Goal: Information Seeking & Learning: Learn about a topic

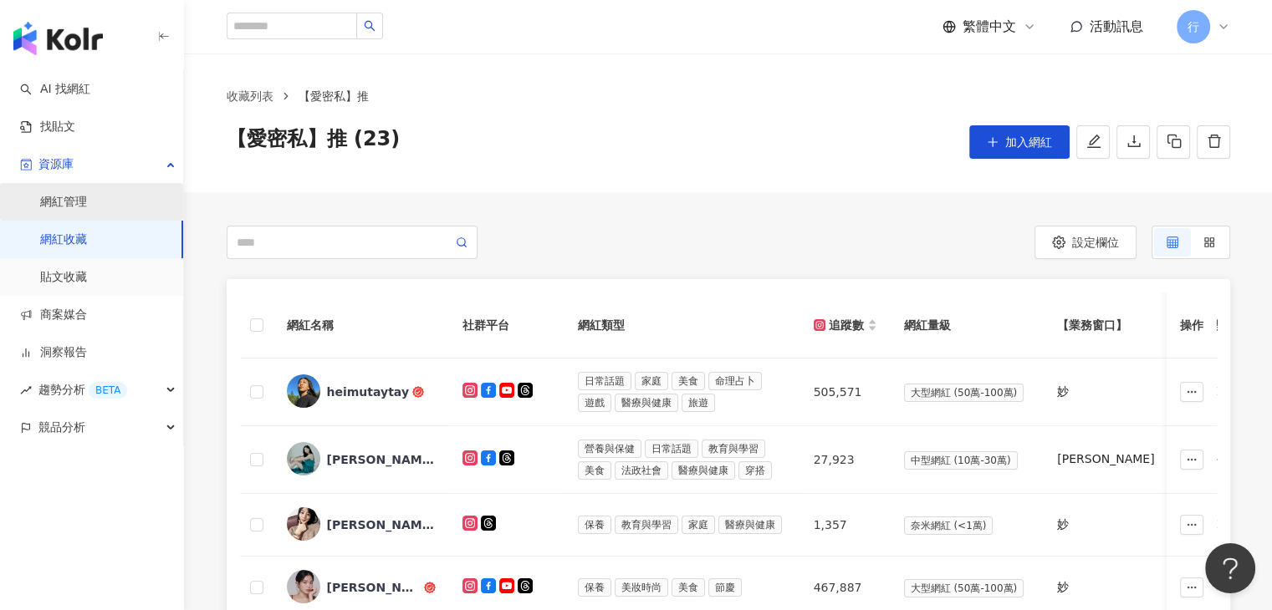
click at [80, 208] on link "網紅管理" at bounding box center [63, 202] width 47 height 17
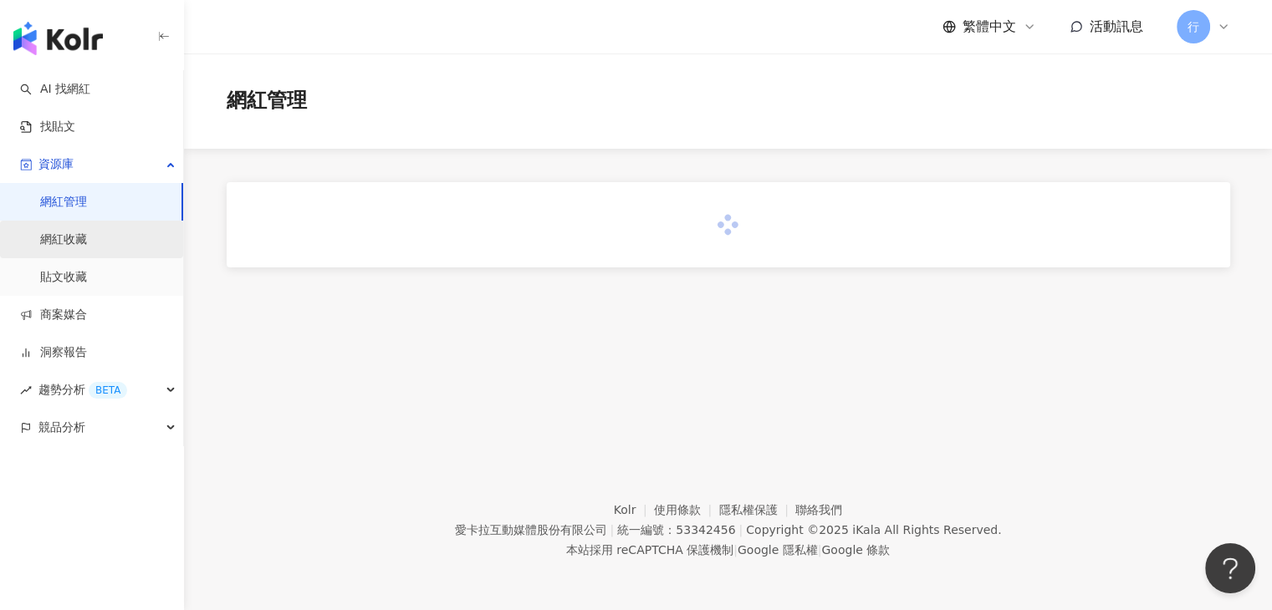
click at [73, 244] on link "網紅收藏" at bounding box center [63, 240] width 47 height 17
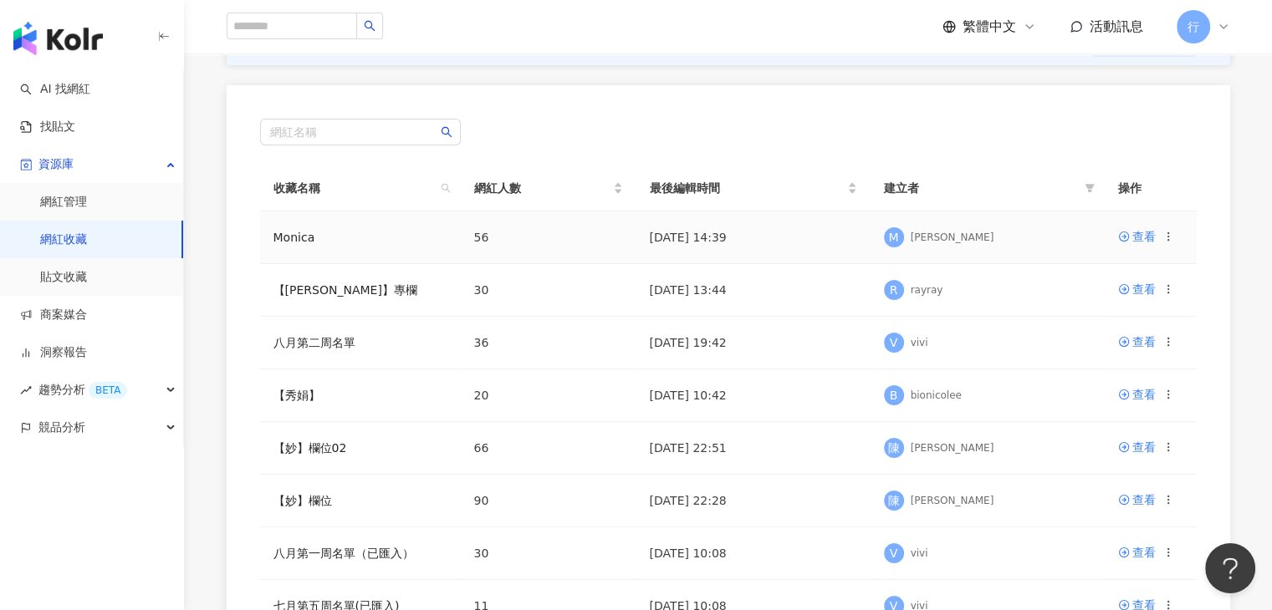
scroll to position [167, 0]
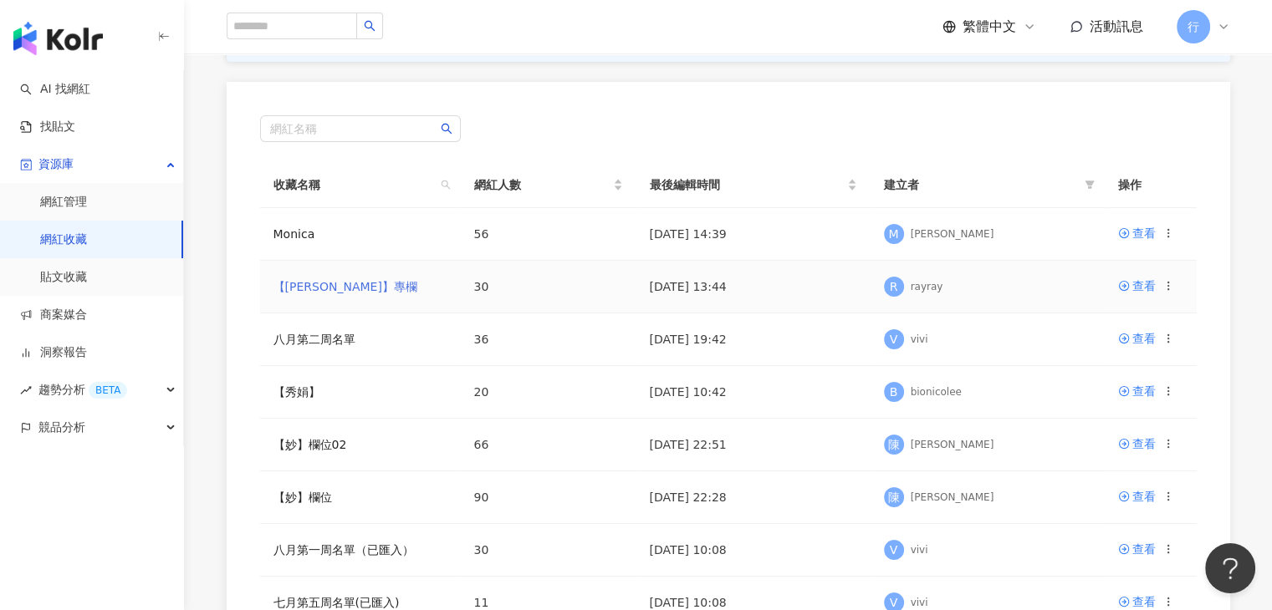
click at [321, 285] on link "【RAY】專欄" at bounding box center [345, 286] width 144 height 13
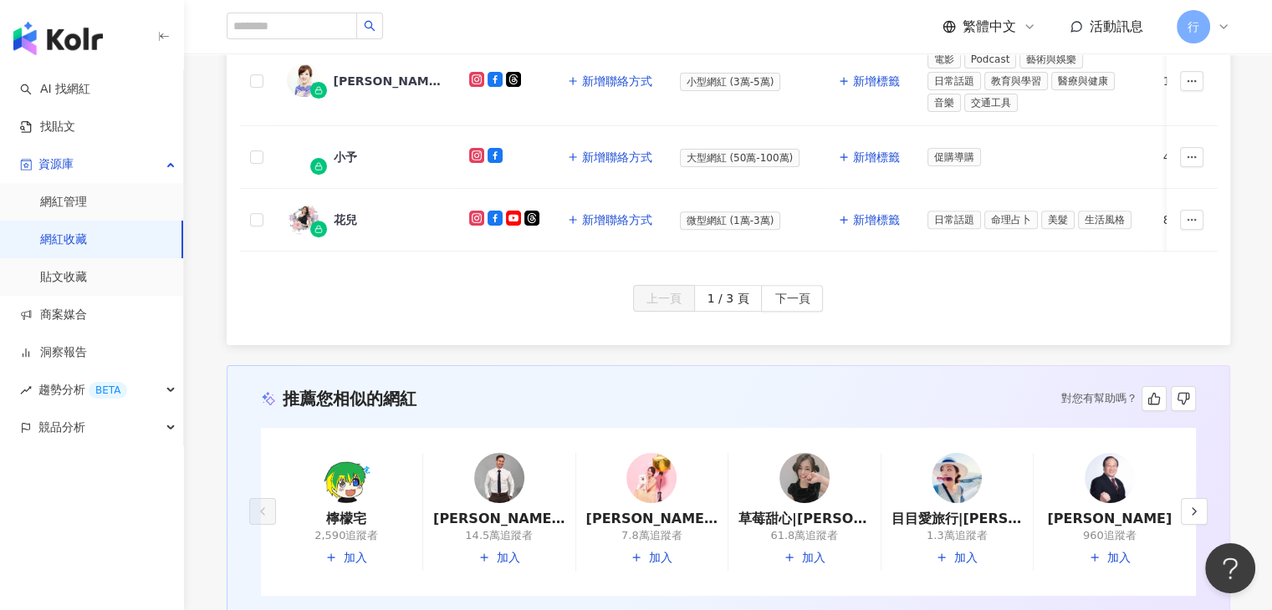
scroll to position [1027, 0]
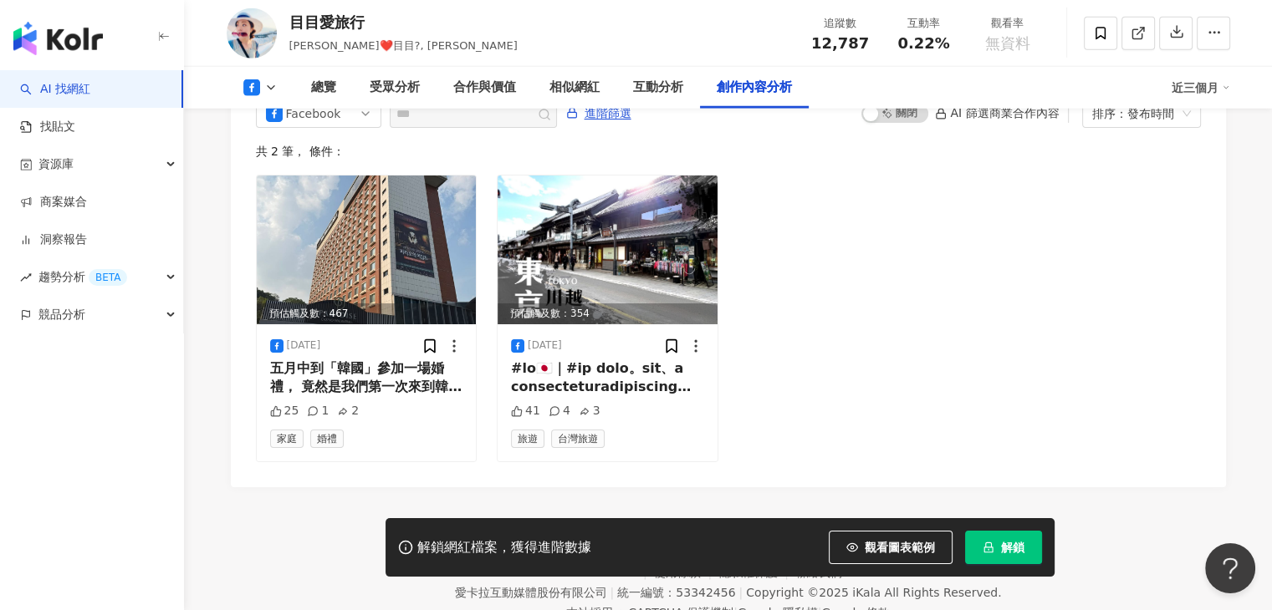
scroll to position [217, 0]
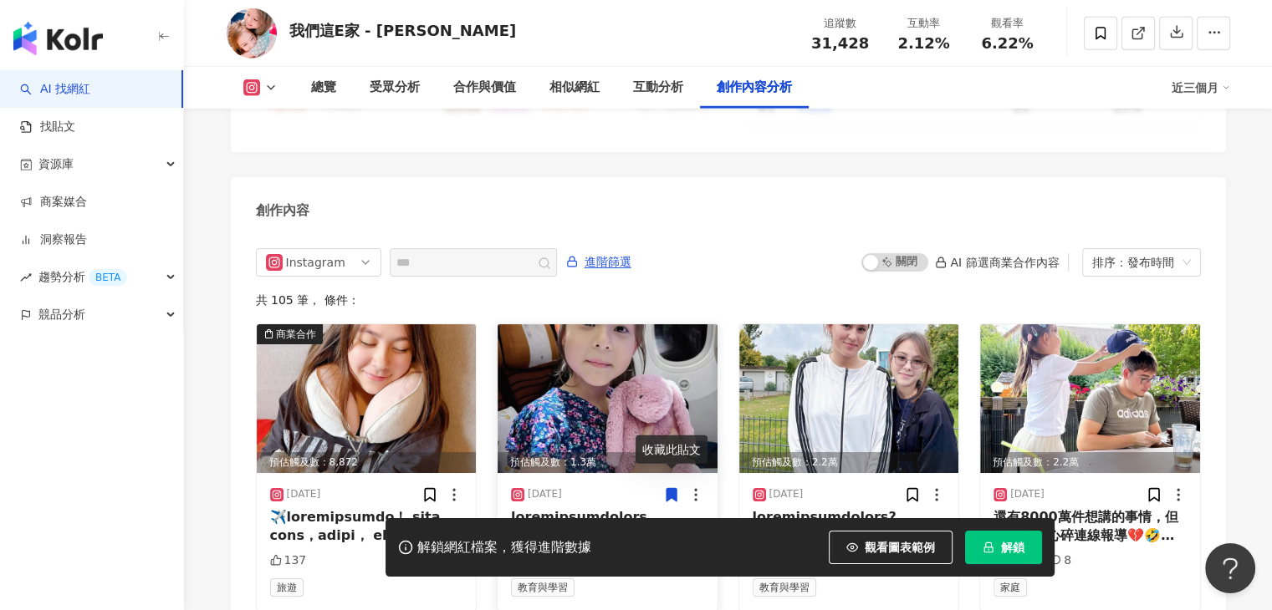
scroll to position [5137, 0]
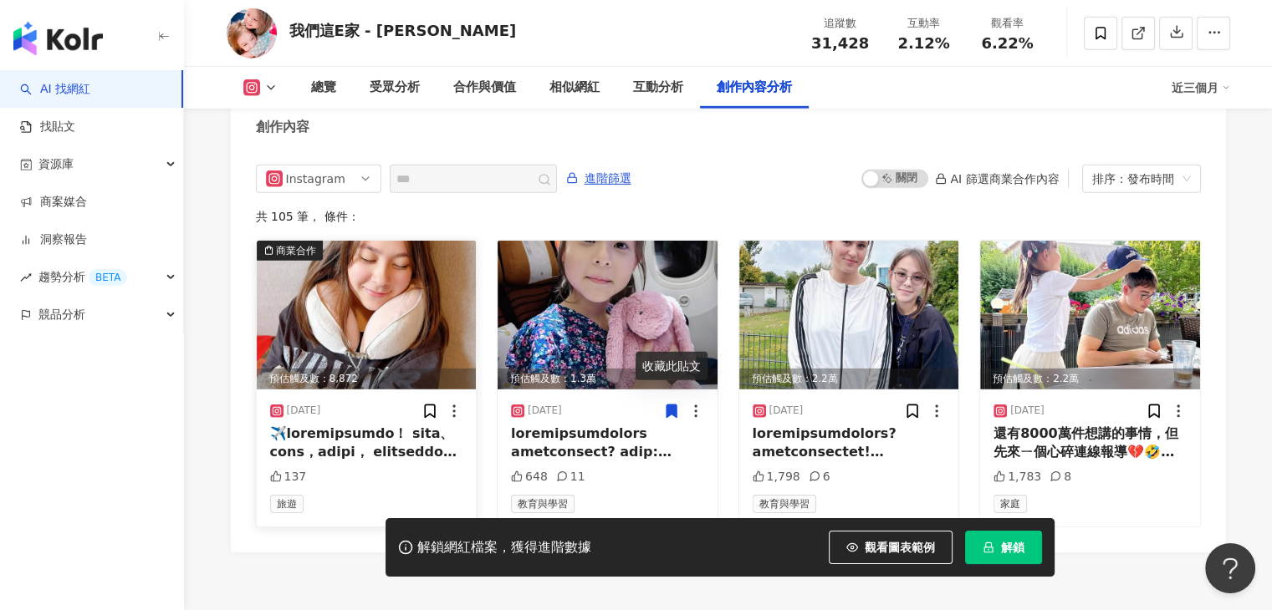
click at [436, 268] on img at bounding box center [367, 315] width 220 height 149
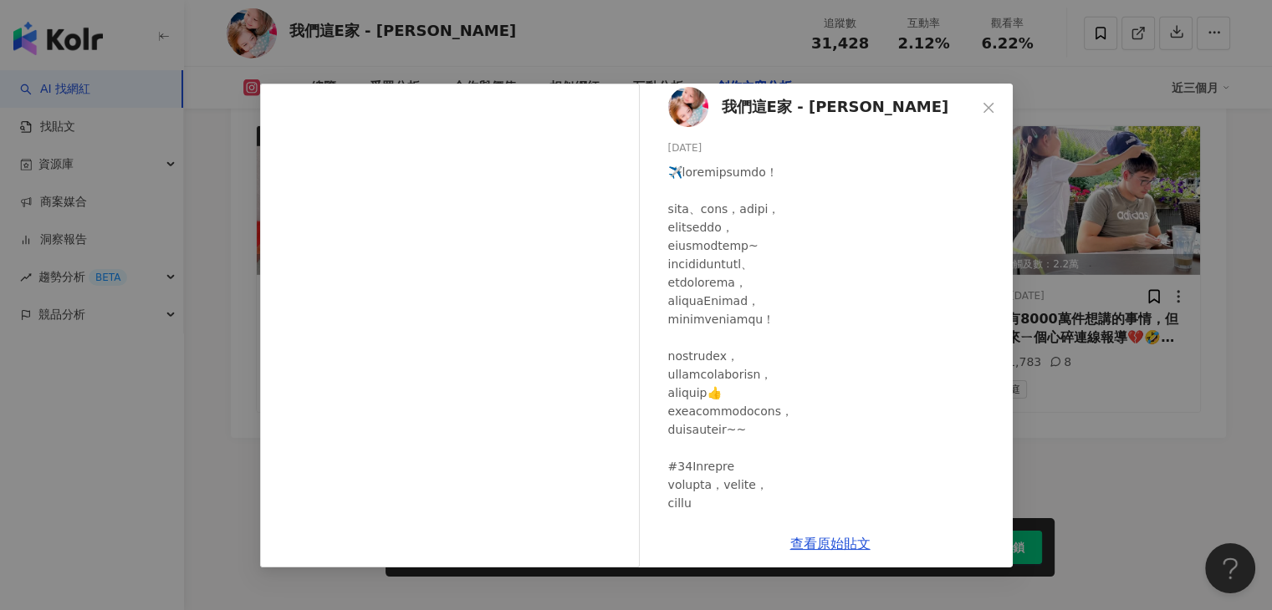
scroll to position [0, 0]
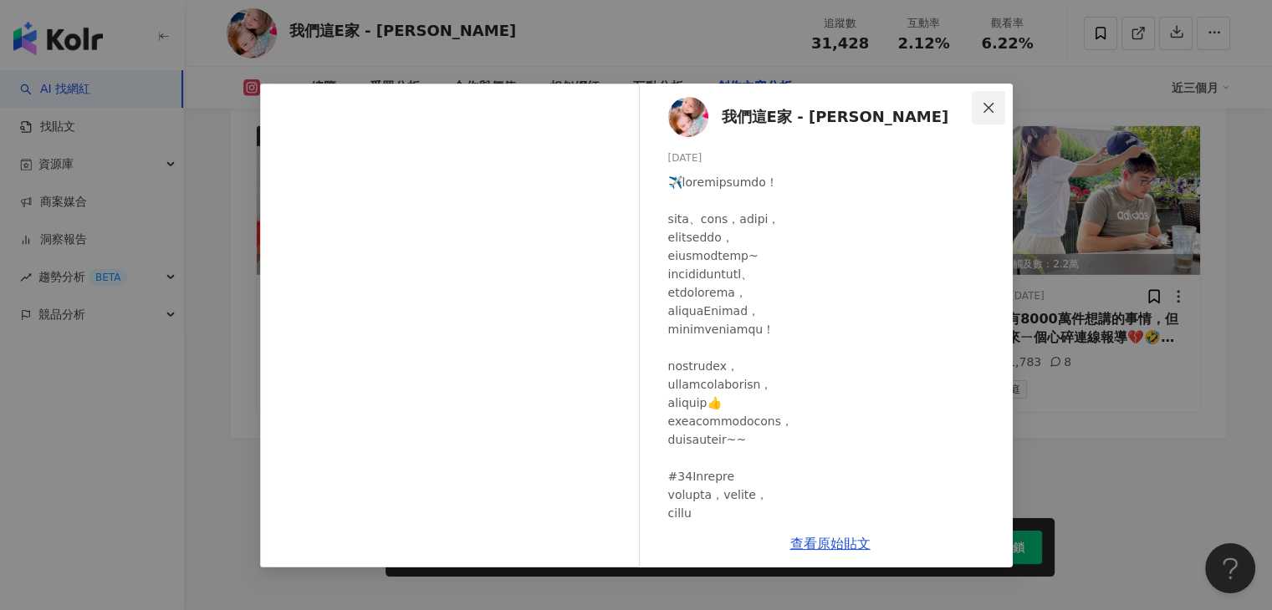
click at [981, 106] on icon "close" at bounding box center [987, 107] width 13 height 13
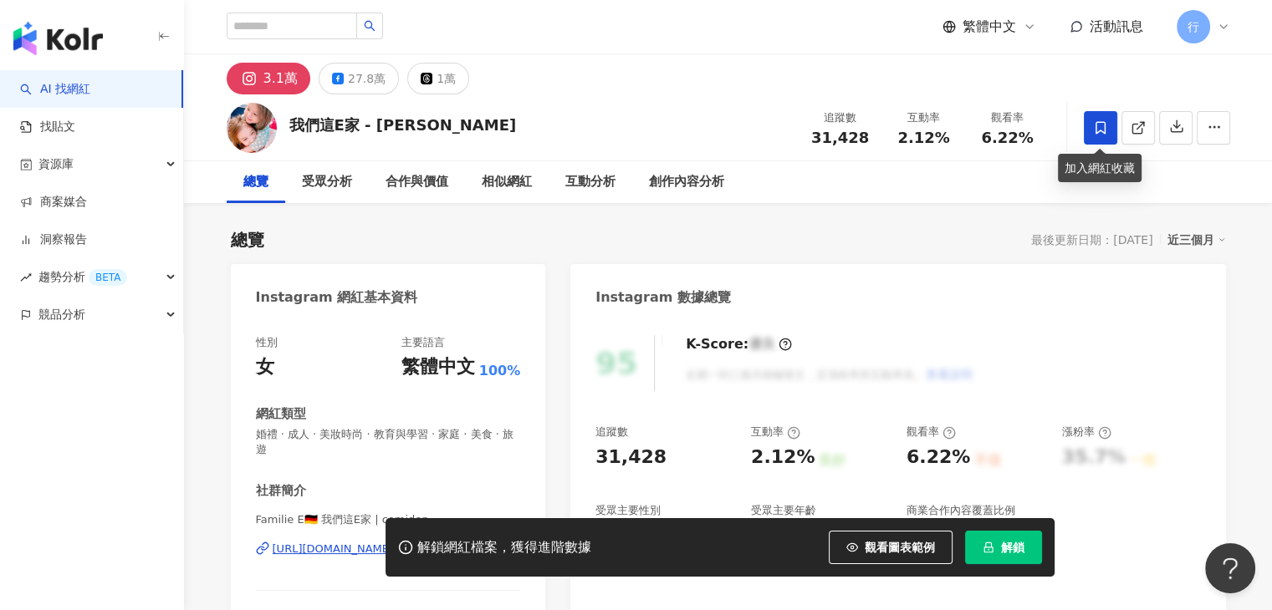
click at [1108, 122] on span at bounding box center [1099, 127] width 33 height 33
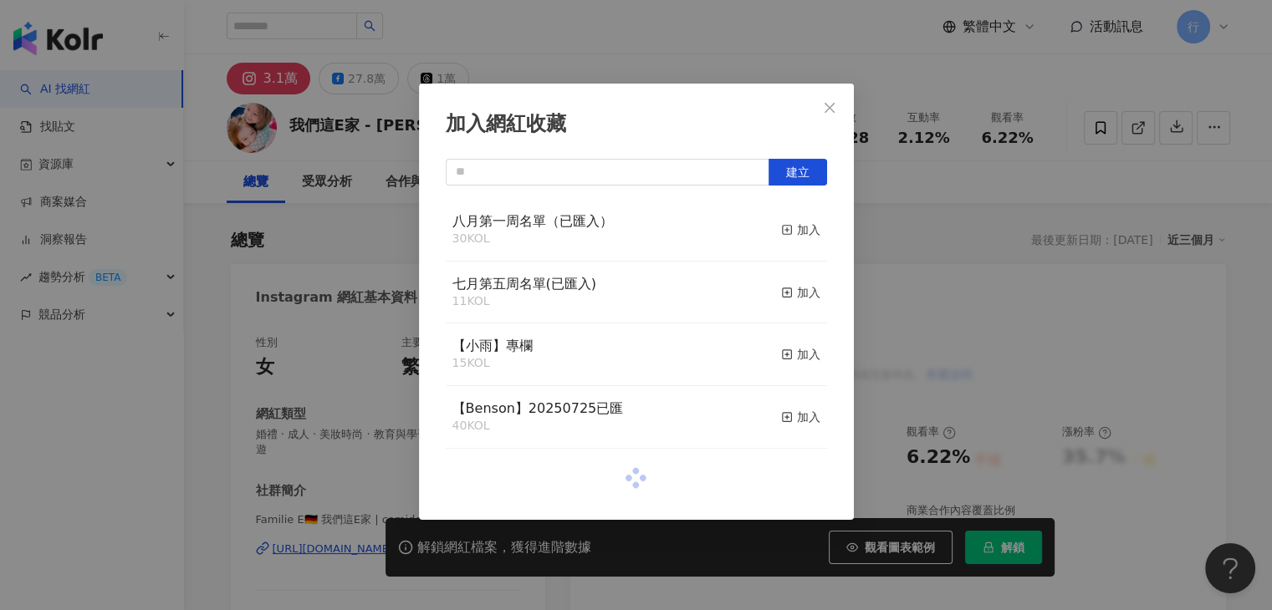
scroll to position [425, 0]
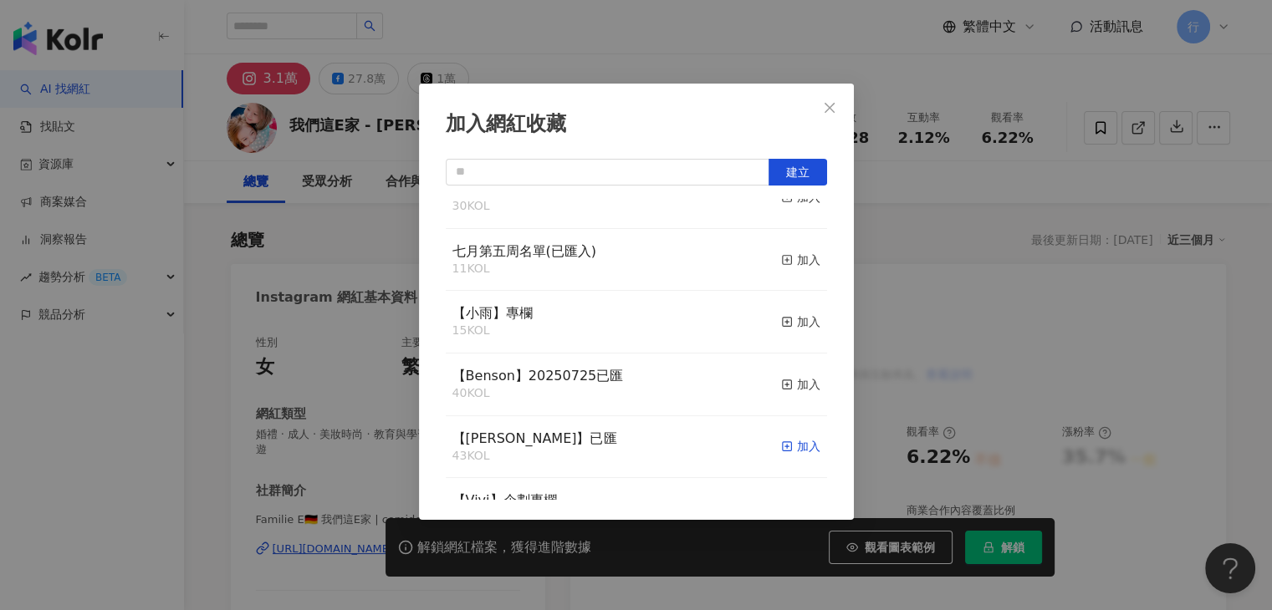
click at [784, 444] on div "加入" at bounding box center [800, 446] width 39 height 18
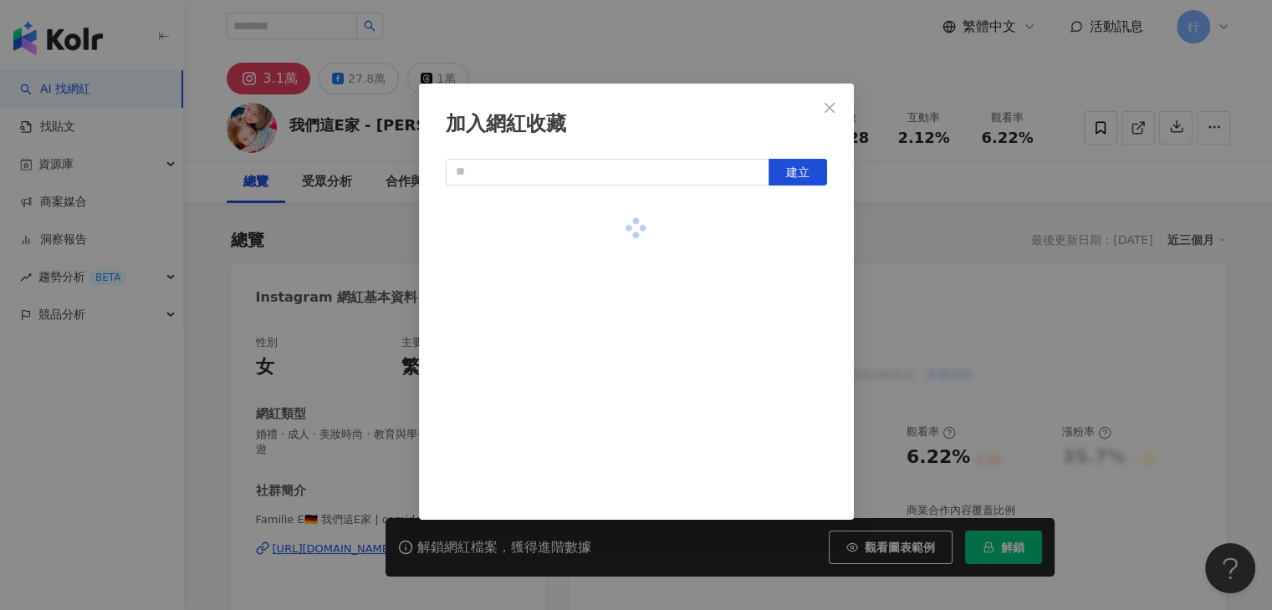
scroll to position [0, 0]
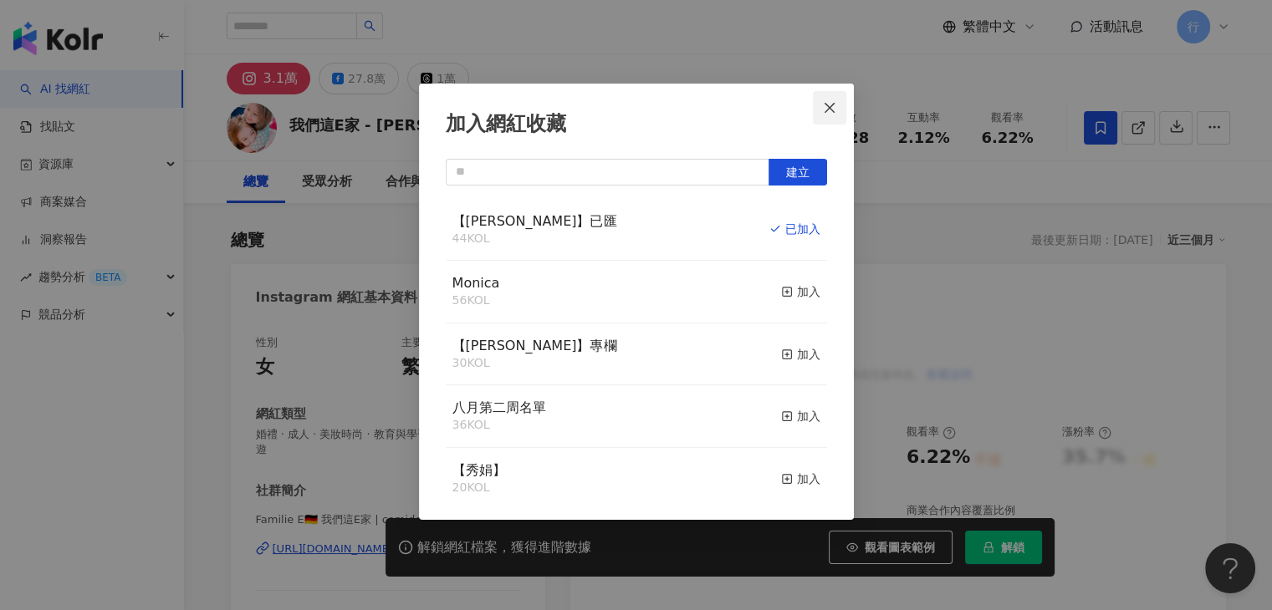
click at [829, 102] on icon "close" at bounding box center [829, 107] width 13 height 13
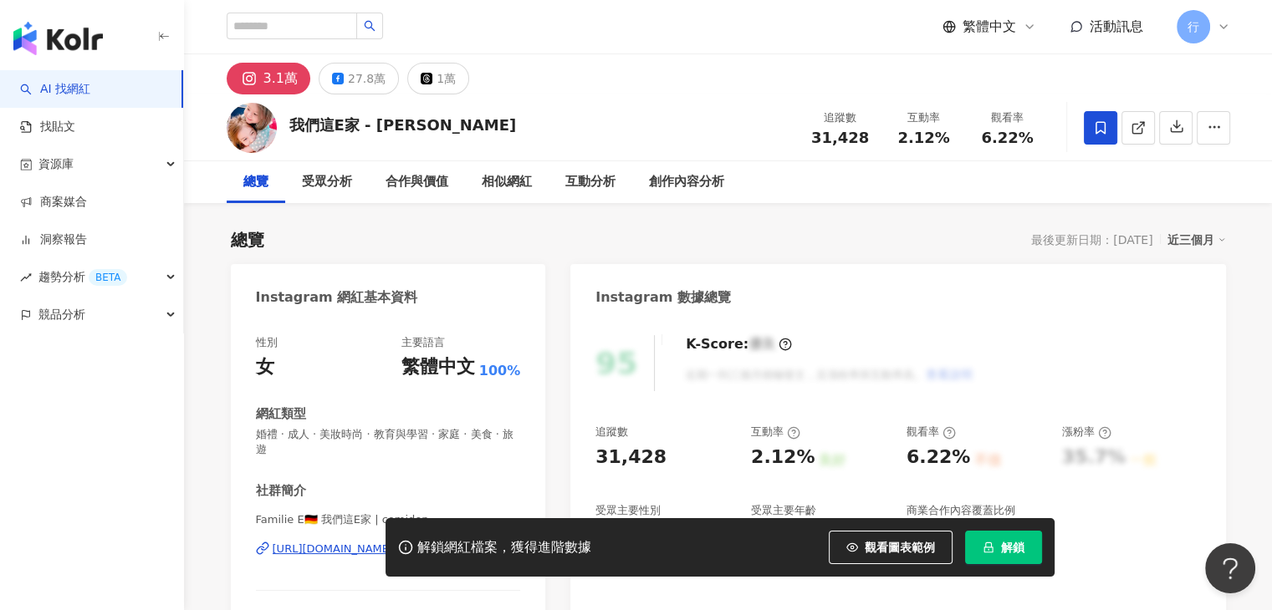
drag, startPoint x: 289, startPoint y: 128, endPoint x: 485, endPoint y: 129, distance: 195.6
click at [485, 129] on div "我們這E家 - [PERSON_NAME]" at bounding box center [402, 125] width 227 height 21
copy div "我們這E家 - [PERSON_NAME]"
click at [583, 117] on div "我們這E家 - Emilia Angelina 追蹤數 31,428 互動率 2.12% 觀看率 6.22%" at bounding box center [728, 127] width 1070 height 66
drag, startPoint x: 541, startPoint y: 132, endPoint x: 543, endPoint y: 12, distance: 120.4
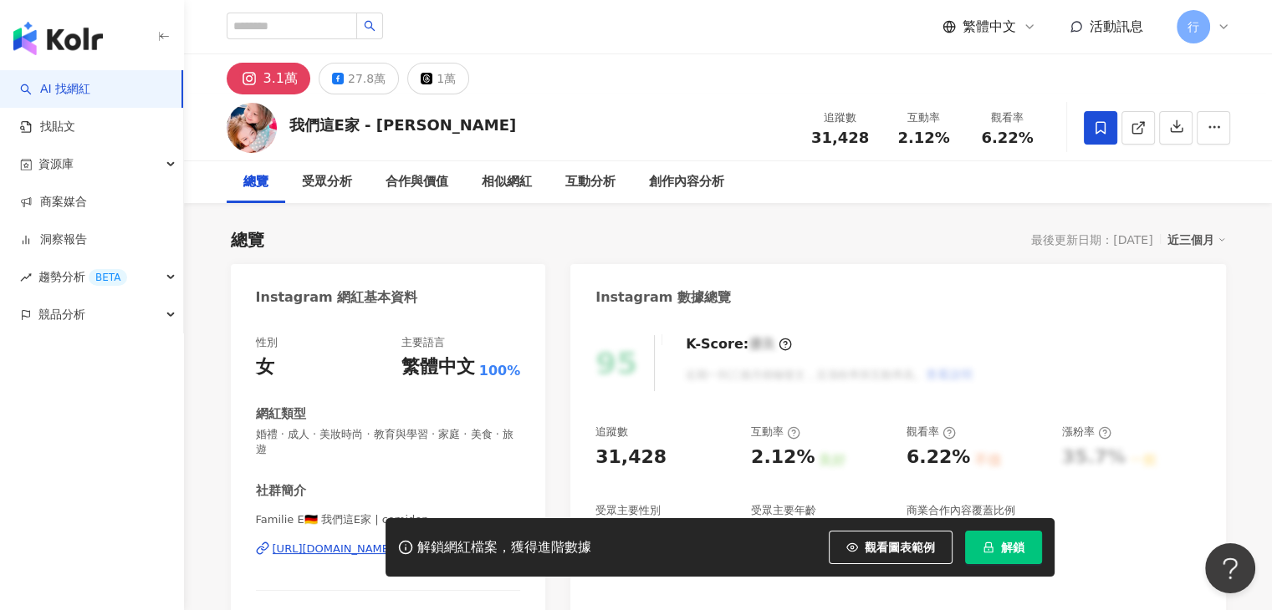
click at [546, 99] on div "我們這E家 - Emilia Angelina 追蹤數 31,428 互動率 2.12% 觀看率 6.22%" at bounding box center [728, 127] width 1070 height 66
